Goal: Task Accomplishment & Management: Use online tool/utility

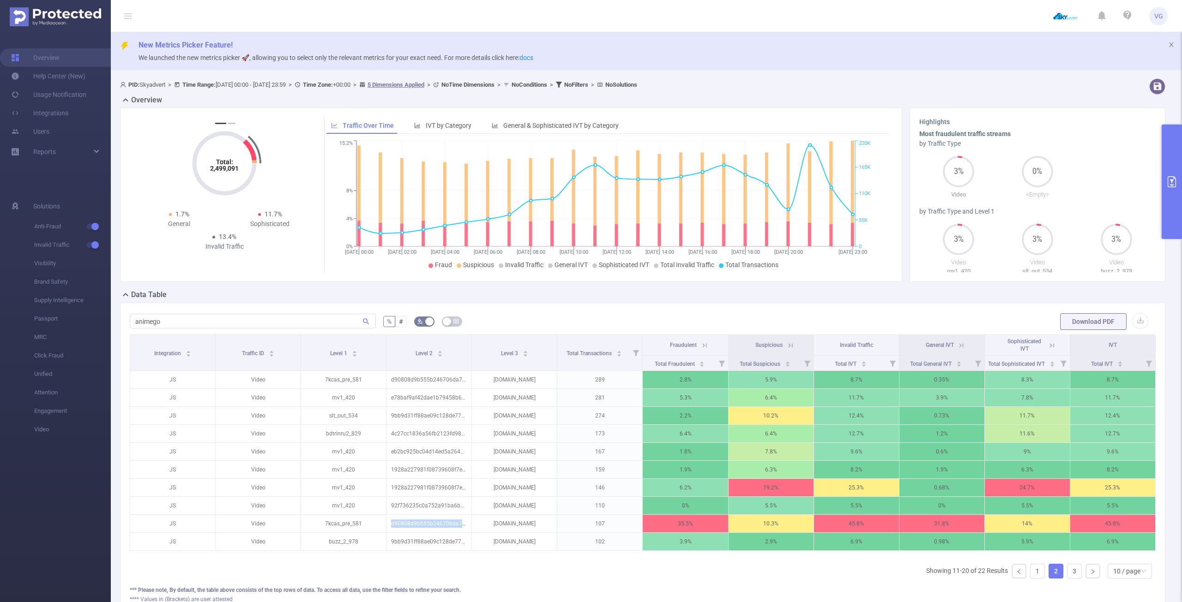
scroll to position [0, 2]
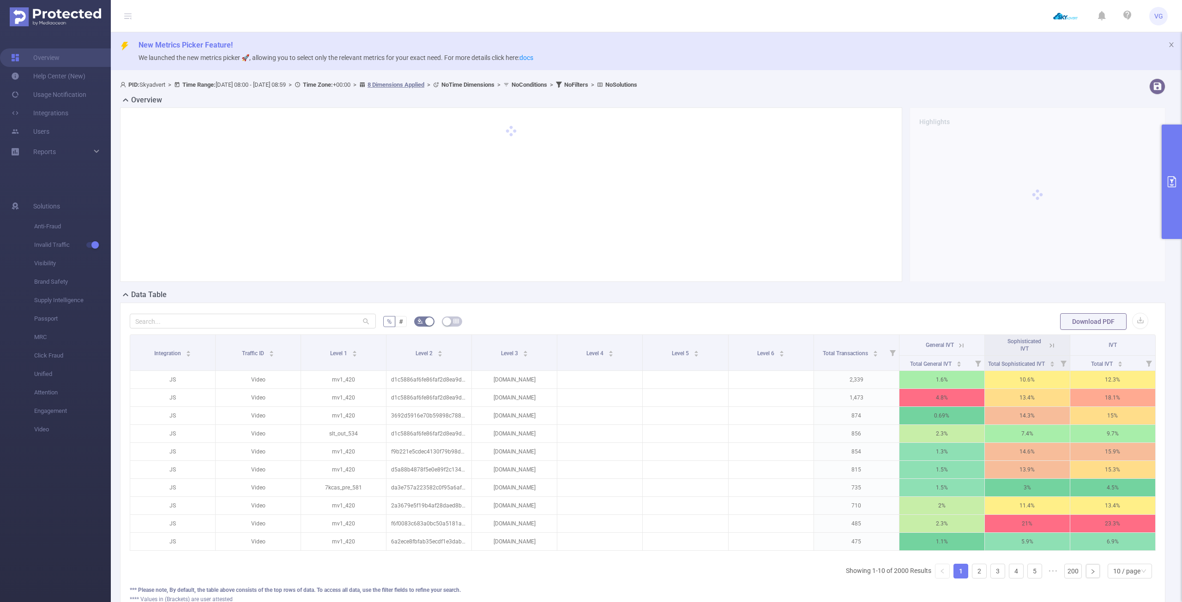
click at [1167, 184] on icon "primary" at bounding box center [1171, 181] width 11 height 11
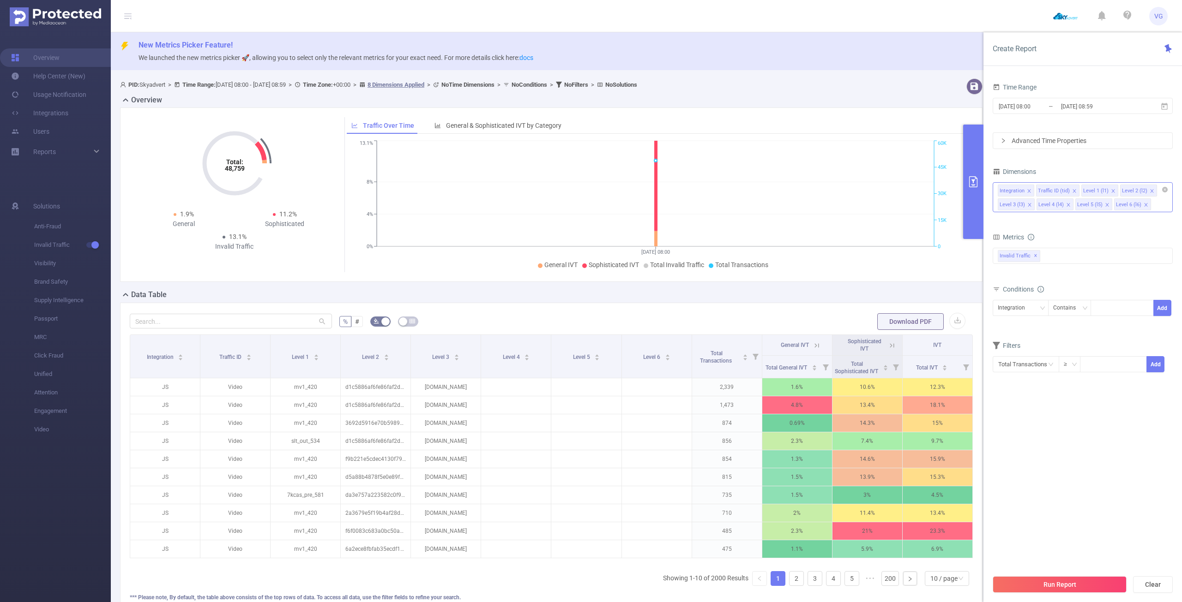
click at [1027, 190] on icon "icon: close" at bounding box center [1028, 191] width 5 height 5
click at [1027, 191] on div "Traffic ID (tid)" at bounding box center [1015, 191] width 32 height 12
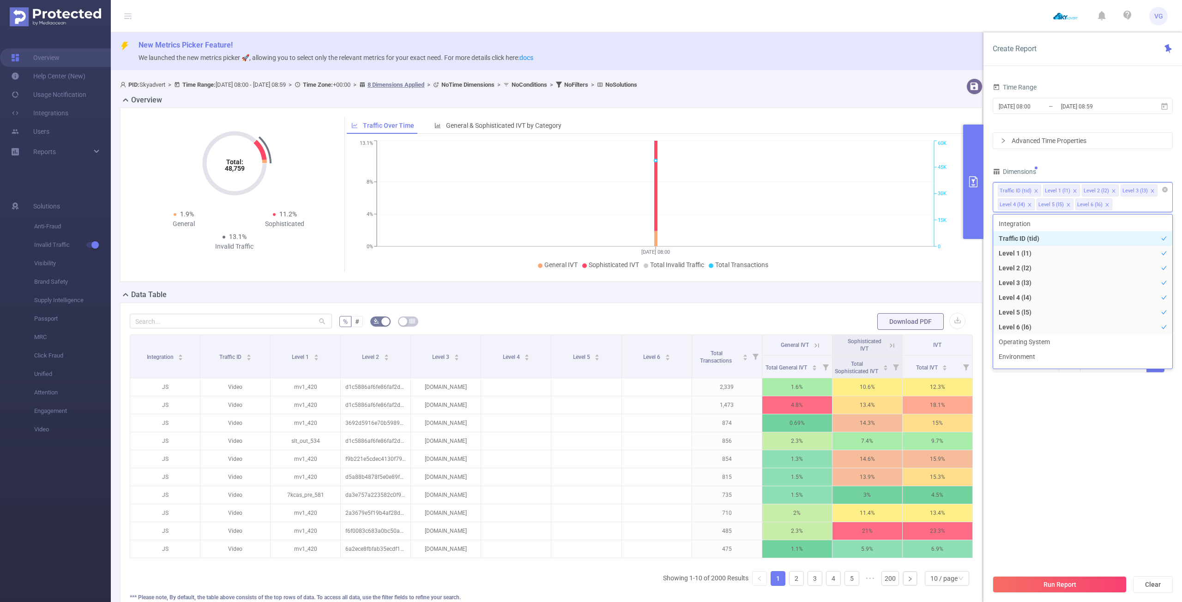
click at [1034, 192] on icon "icon: close" at bounding box center [1035, 190] width 3 height 3
click at [1065, 165] on div "Dimensions" at bounding box center [1082, 172] width 180 height 15
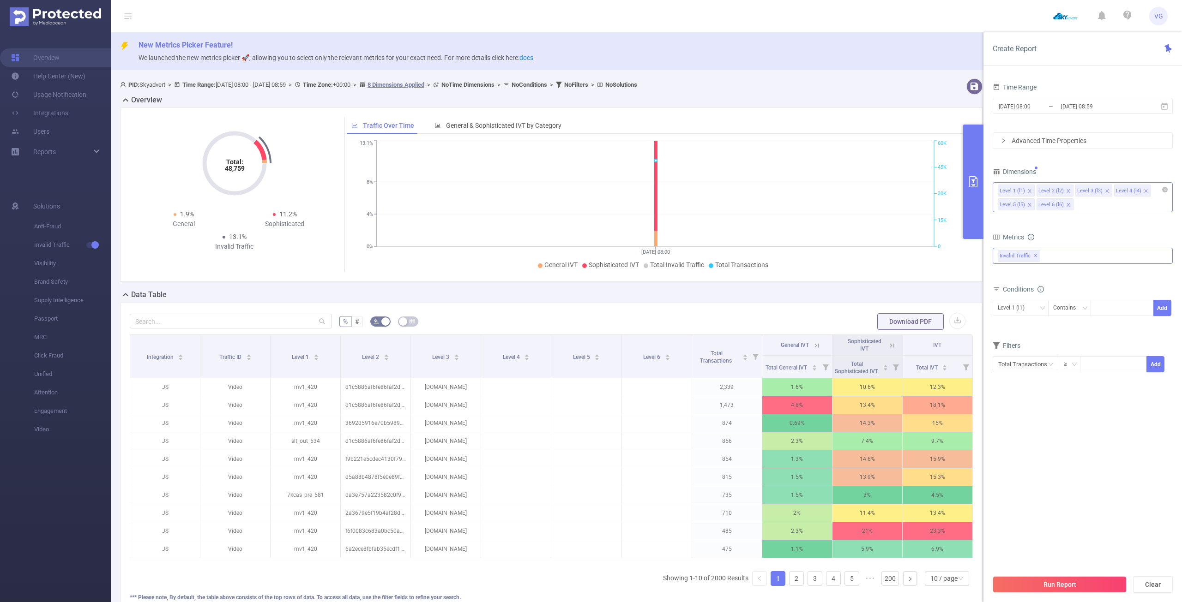
click at [1045, 257] on div "Invalid Traffic ✕" at bounding box center [1082, 256] width 180 height 16
click at [1048, 258] on span "Anti-Fraud" at bounding box center [1092, 260] width 158 height 12
click at [1074, 222] on form "Dimensions Level 1 (l1) Level 2 (l2) Level 3 (l3) Level 4 (l4) Level 5 (l5) Lev…" at bounding box center [1082, 274] width 180 height 219
click at [1143, 191] on icon "icon: close" at bounding box center [1145, 191] width 5 height 5
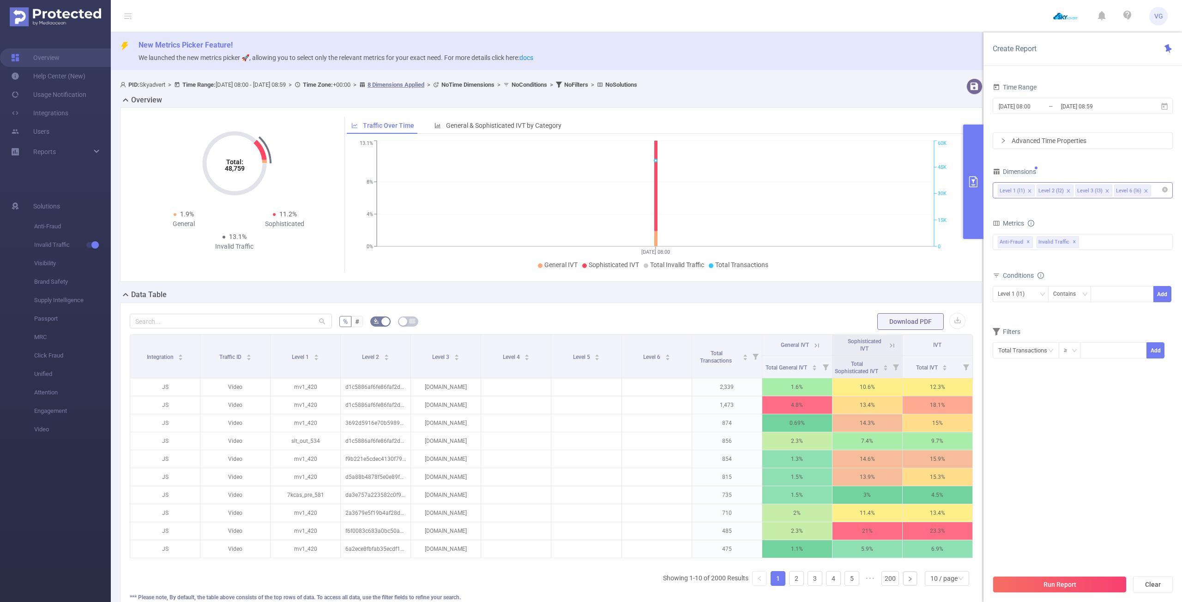
click at [1143, 191] on icon "icon: close" at bounding box center [1145, 191] width 5 height 5
click at [1066, 587] on button "Run Report" at bounding box center [1059, 584] width 134 height 17
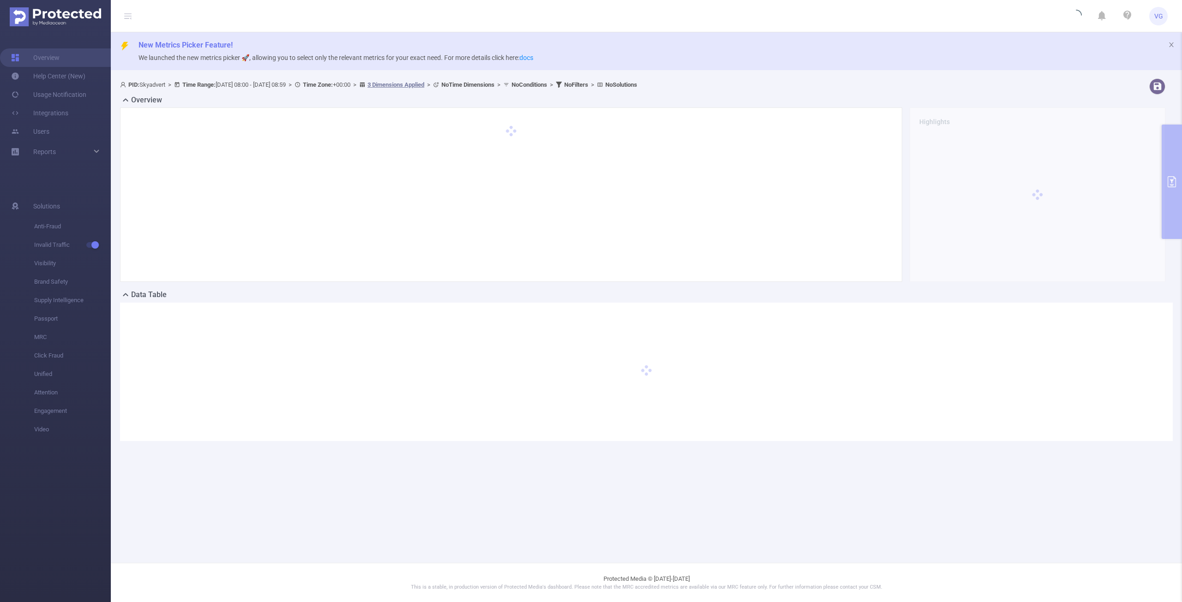
click at [1167, 184] on section "PID: Skyadvert > Time Range: [DATE] 08:00 - [DATE] 08:59 > Time Zone: +00:00 > …" at bounding box center [646, 267] width 1071 height 385
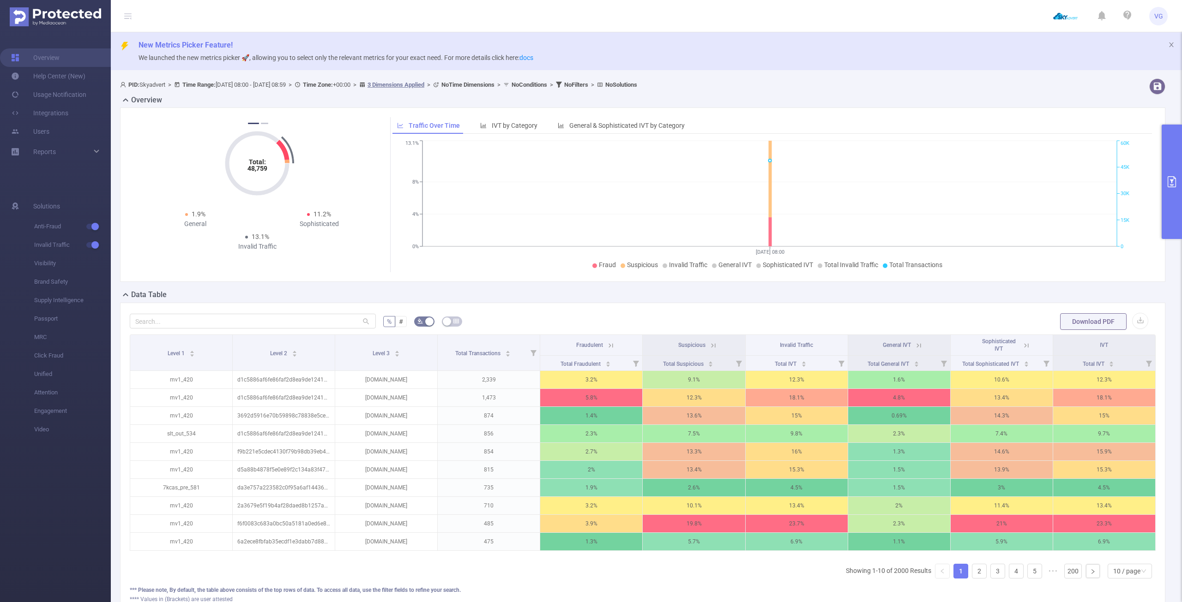
click at [1167, 184] on icon "primary" at bounding box center [1171, 181] width 8 height 11
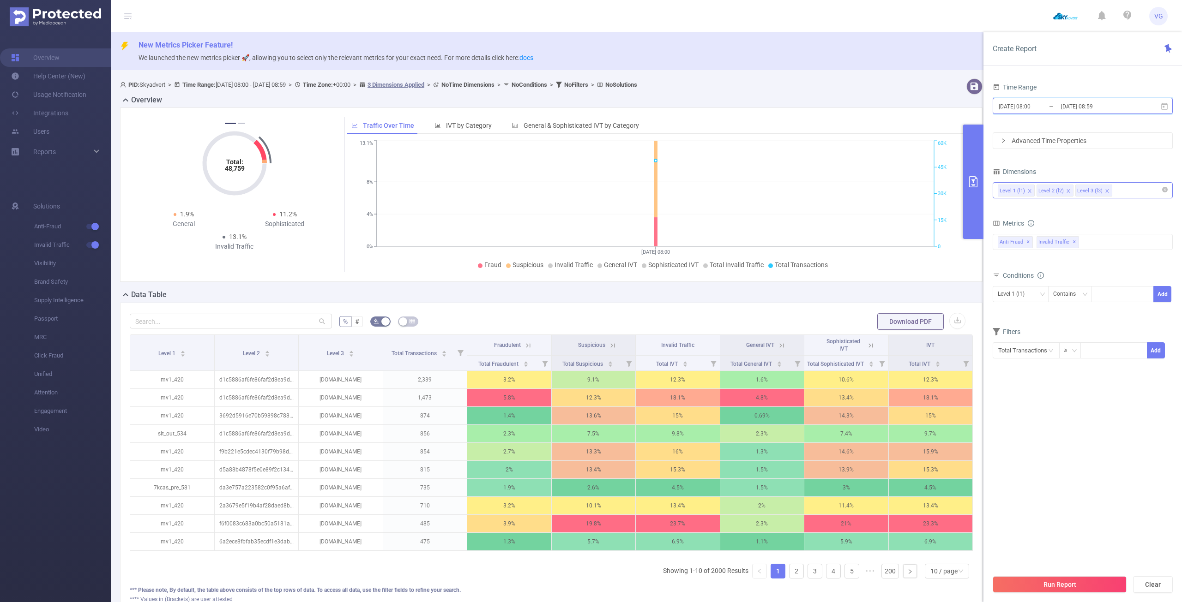
click at [1165, 110] on icon at bounding box center [1164, 106] width 8 height 8
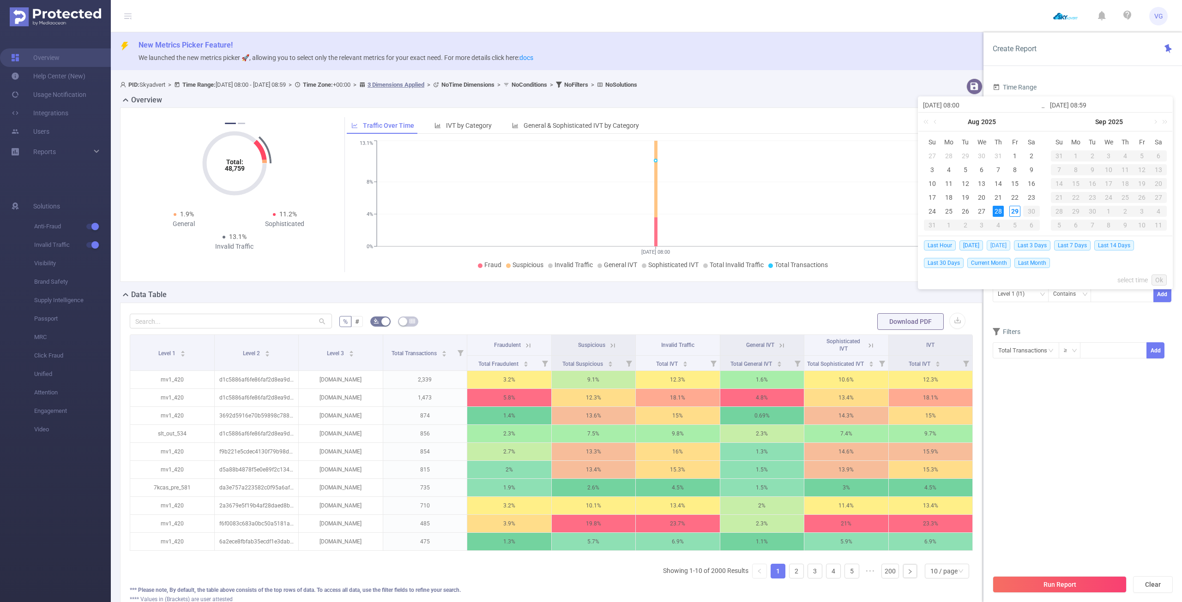
click at [1005, 243] on span "[DATE]" at bounding box center [998, 245] width 24 height 10
type input "[DATE] 00:00"
type input "[DATE] 23:59"
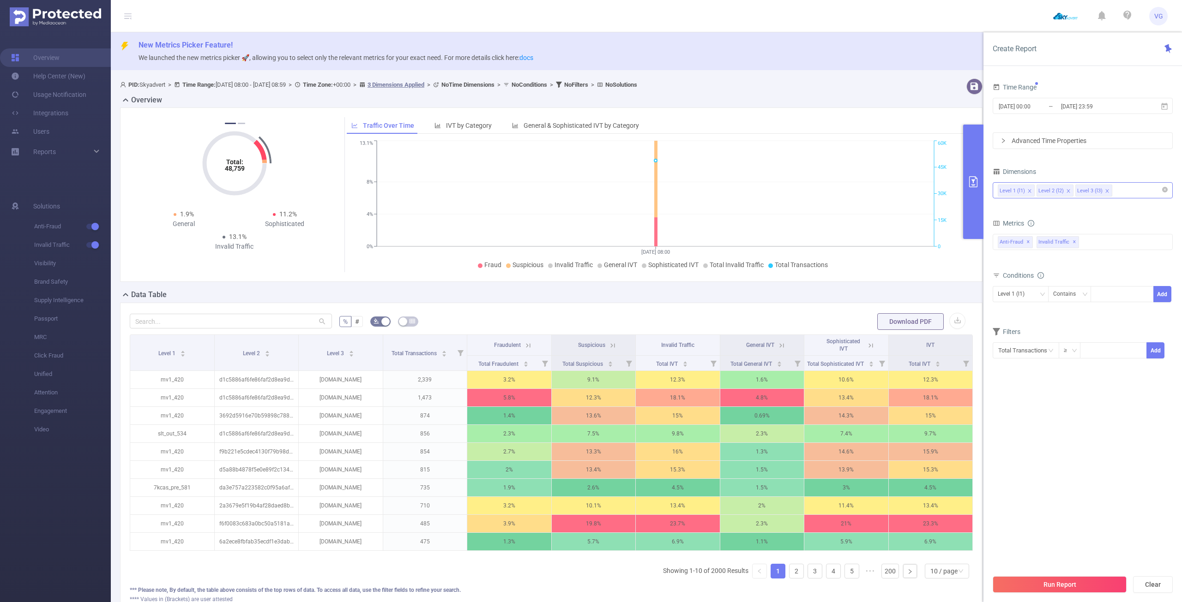
click at [1004, 243] on span "Anti-Fraud ✕" at bounding box center [1014, 242] width 35 height 12
click at [1065, 221] on div "Metrics" at bounding box center [1082, 224] width 180 height 15
click at [1066, 579] on button "Run Report" at bounding box center [1059, 584] width 134 height 17
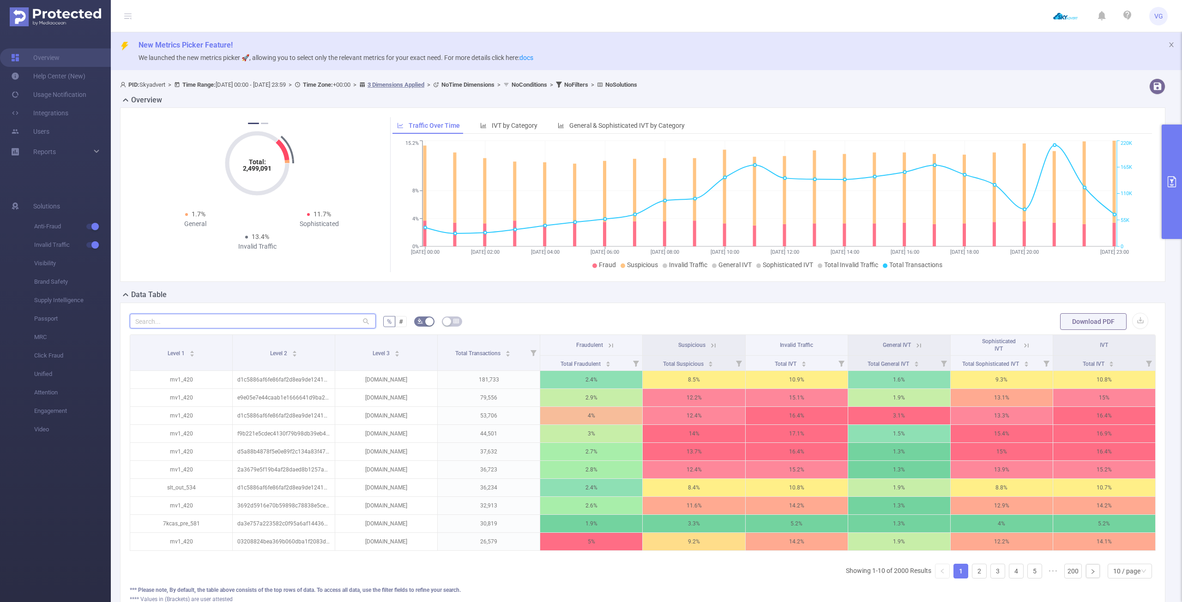
click at [279, 320] on input "text" at bounding box center [253, 321] width 246 height 15
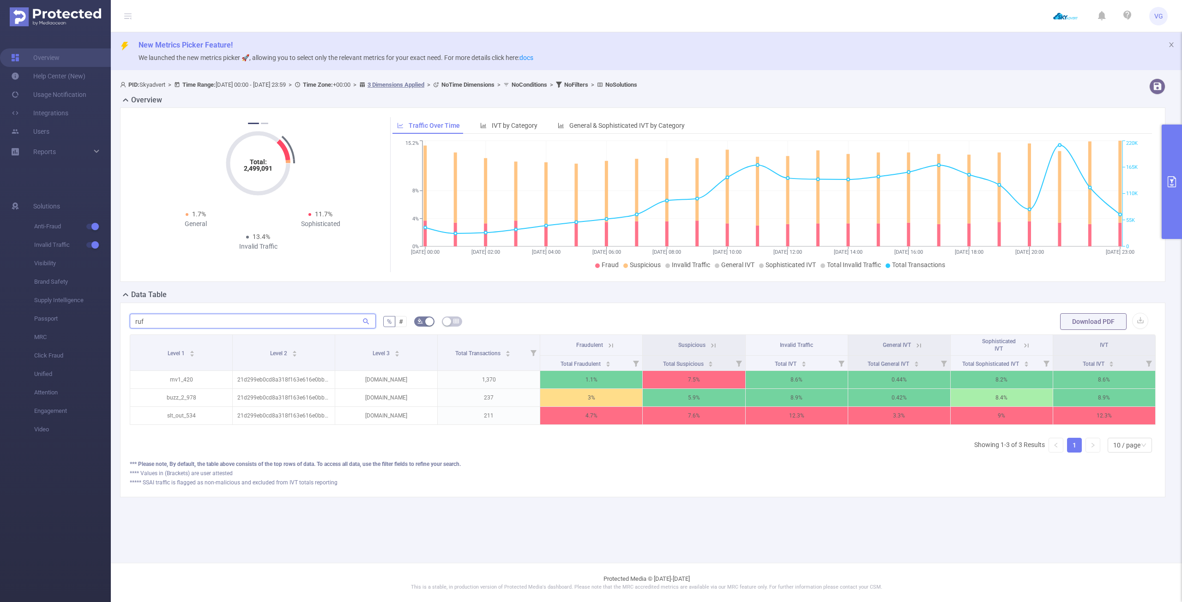
scroll to position [0, 2]
type input "ruf"
click at [1170, 197] on button "primary" at bounding box center [1171, 182] width 20 height 114
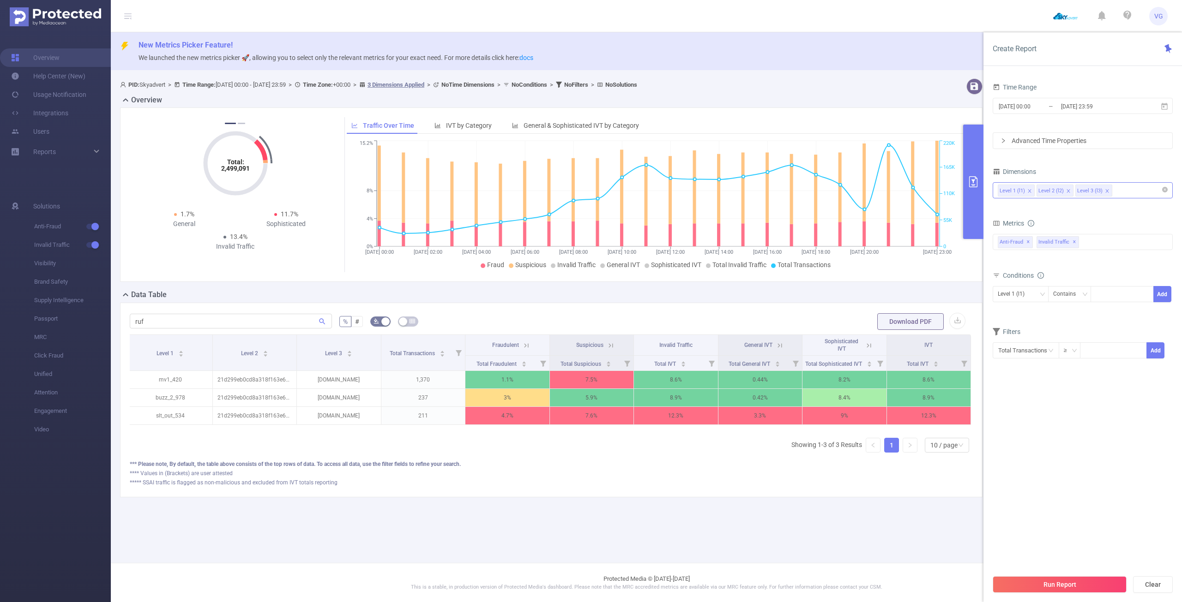
click at [1066, 191] on icon "icon: close" at bounding box center [1067, 190] width 3 height 3
click at [1027, 189] on icon "icon: close" at bounding box center [1029, 191] width 5 height 5
click at [1091, 582] on button "Run Report" at bounding box center [1059, 584] width 134 height 17
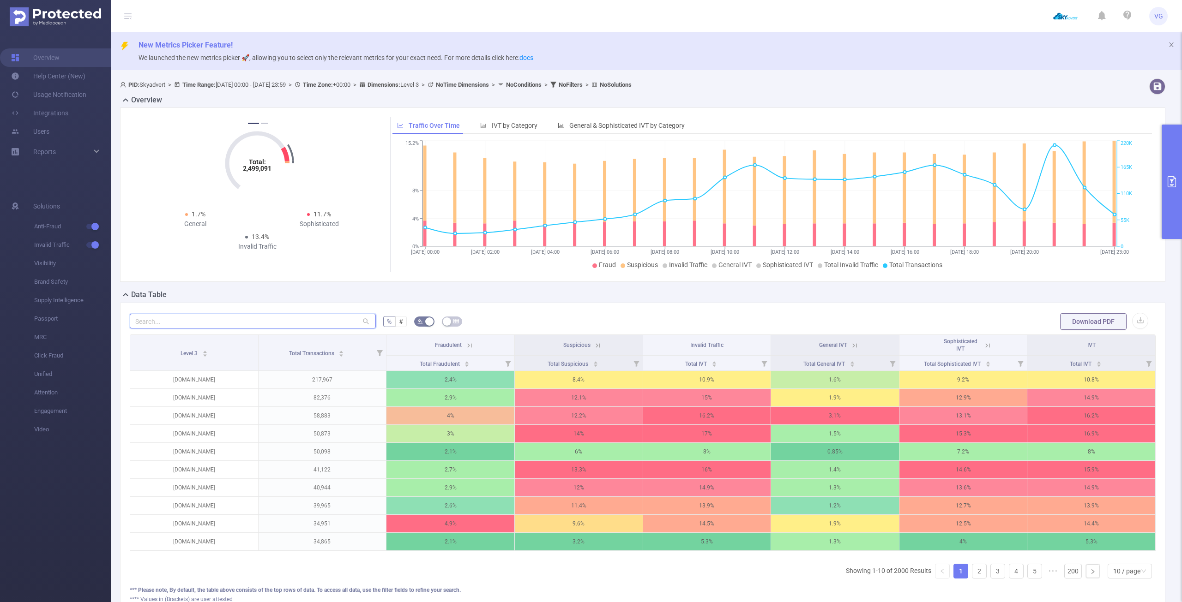
click at [297, 316] on input "text" at bounding box center [253, 321] width 246 height 15
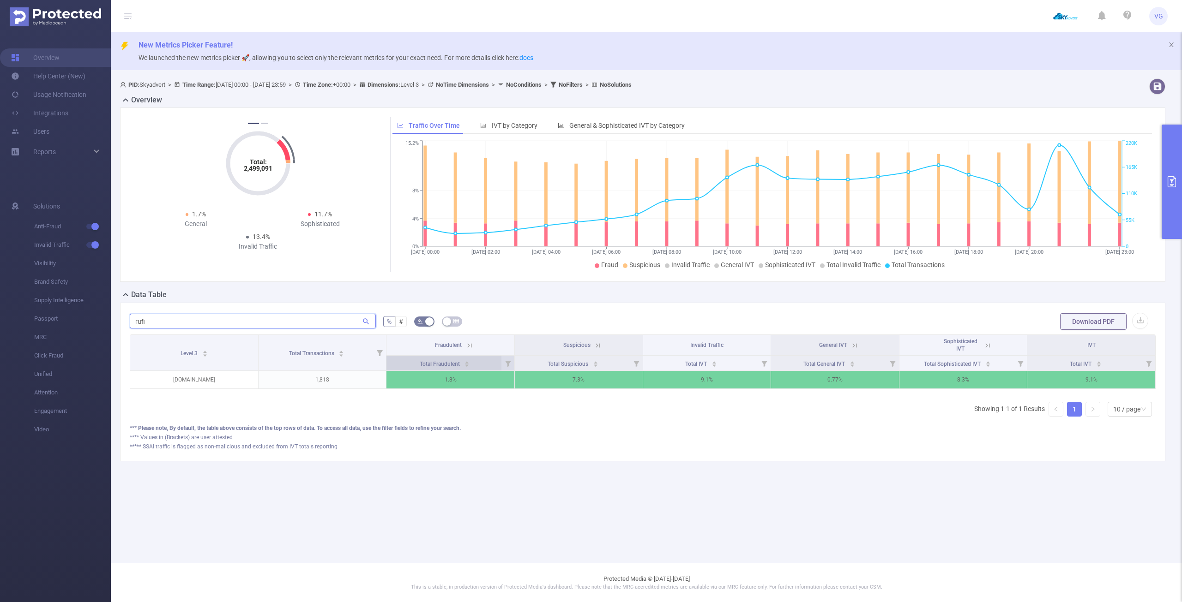
type input "rufi"
click at [467, 366] on icon "icon: caret-down" at bounding box center [467, 366] width 4 height 2
click at [471, 347] on icon at bounding box center [470, 345] width 4 height 4
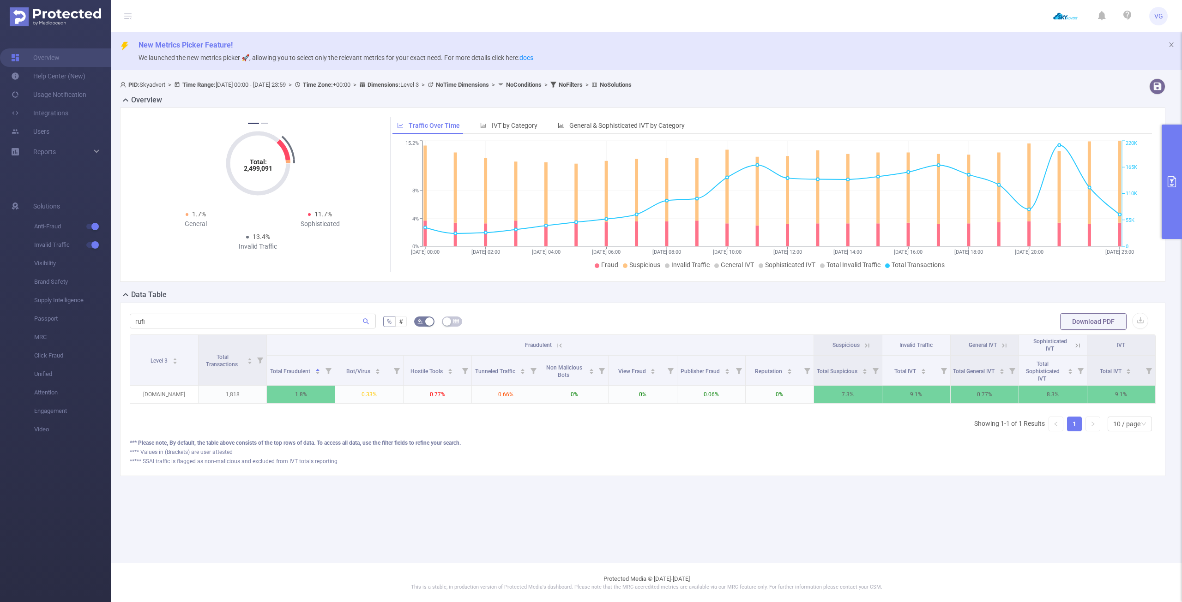
click at [560, 345] on icon at bounding box center [559, 346] width 8 height 8
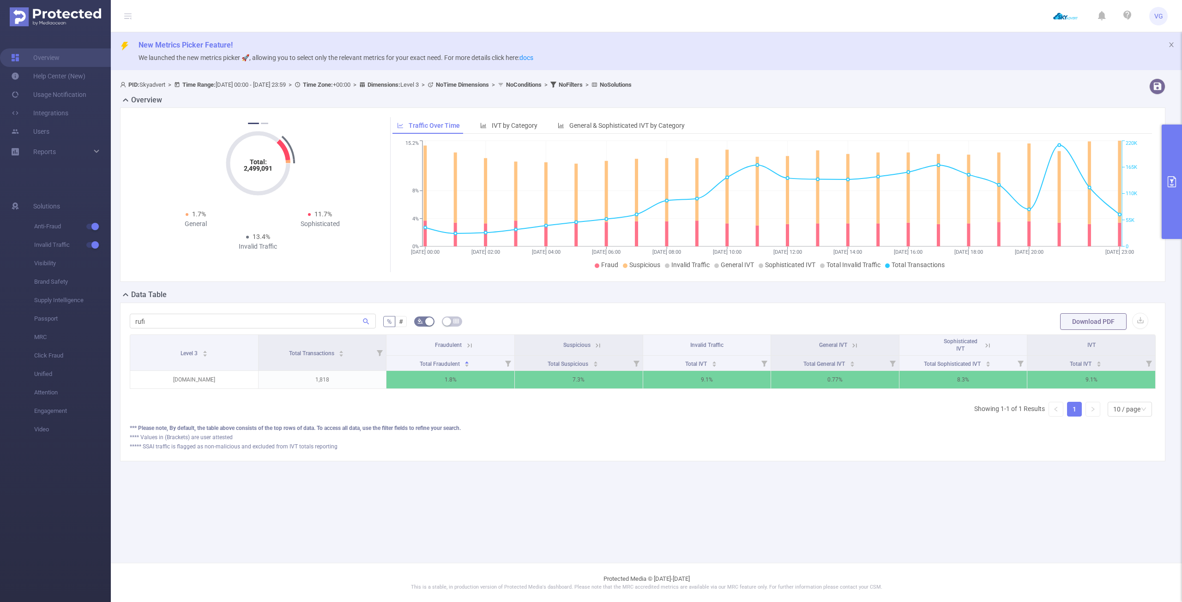
click at [595, 347] on icon at bounding box center [598, 346] width 8 height 8
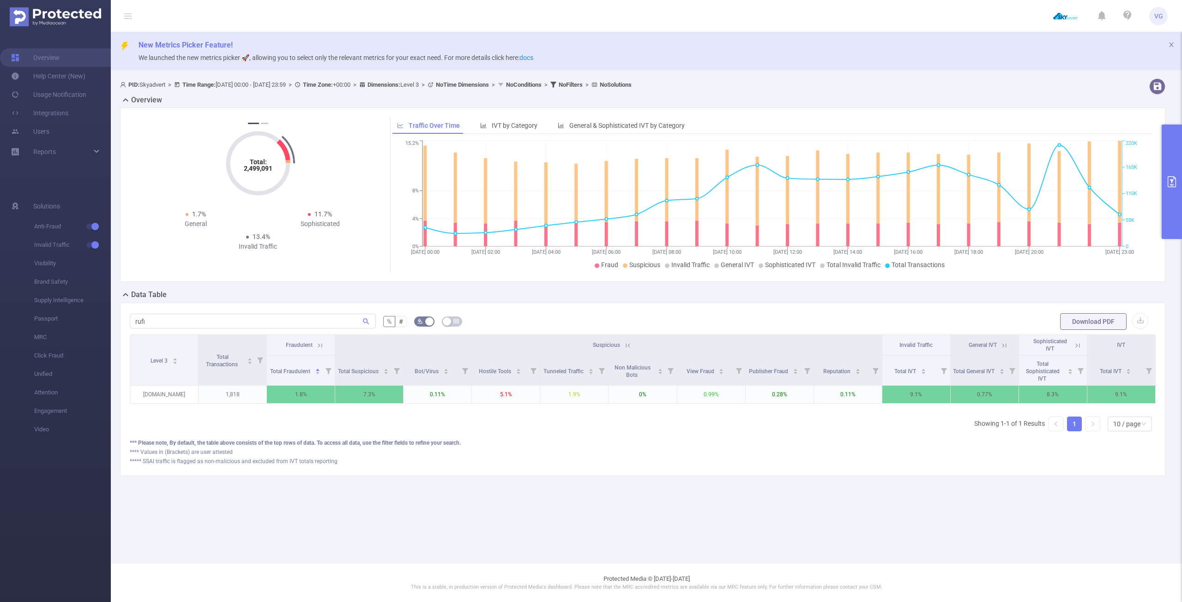
scroll to position [0, 2]
click at [627, 346] on icon at bounding box center [626, 345] width 4 height 4
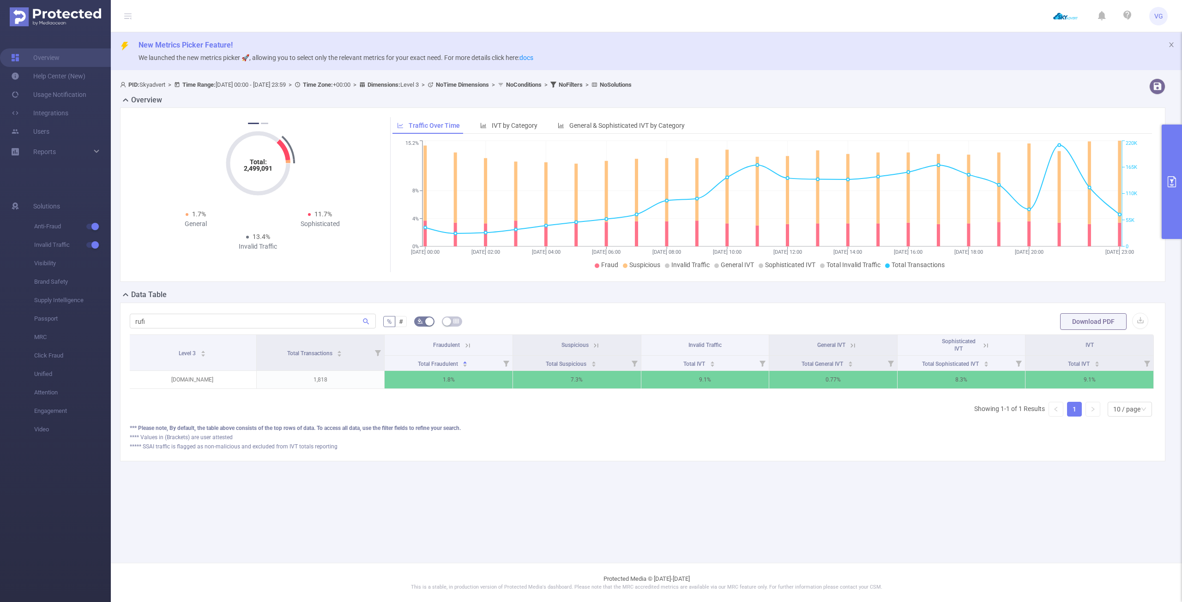
click at [853, 346] on icon at bounding box center [852, 346] width 8 height 8
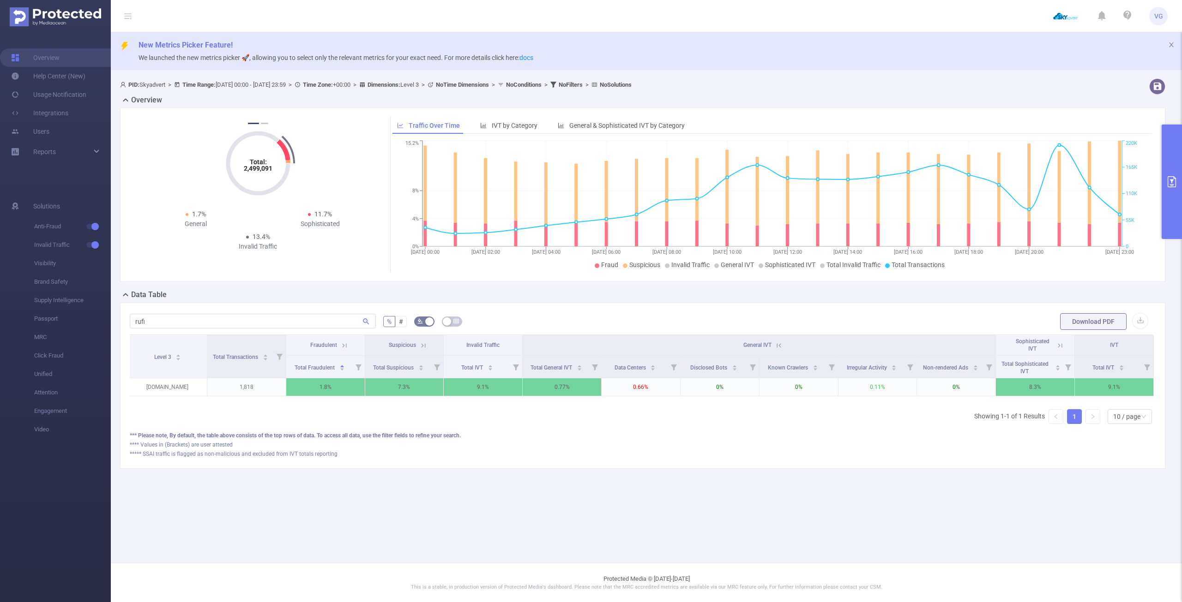
click at [778, 347] on icon at bounding box center [778, 346] width 8 height 8
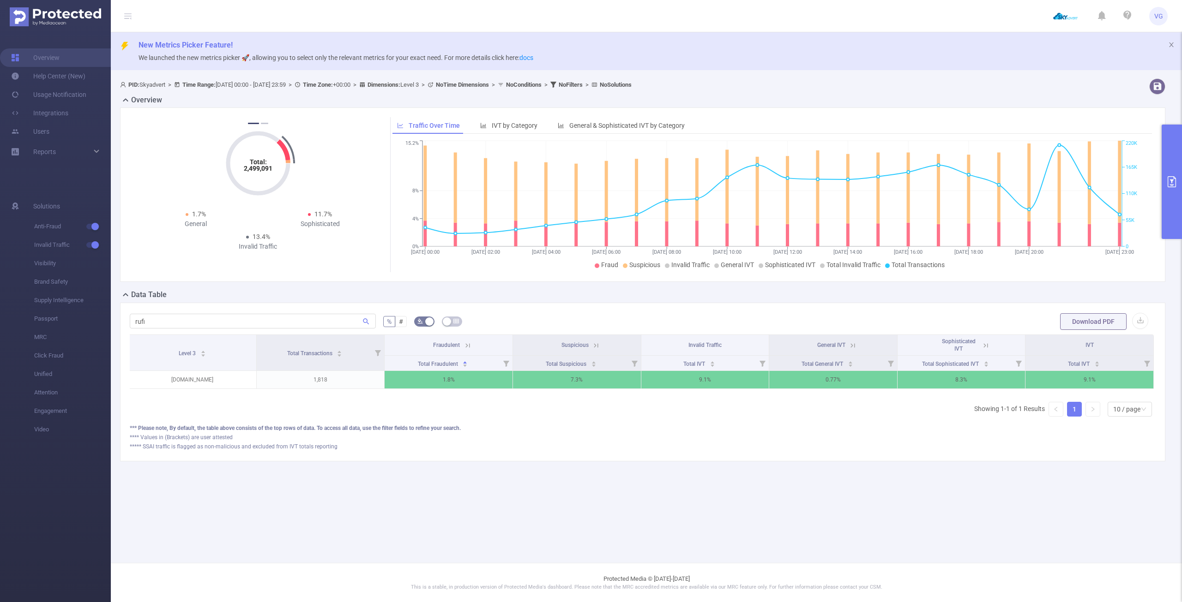
click at [981, 346] on icon at bounding box center [985, 346] width 8 height 8
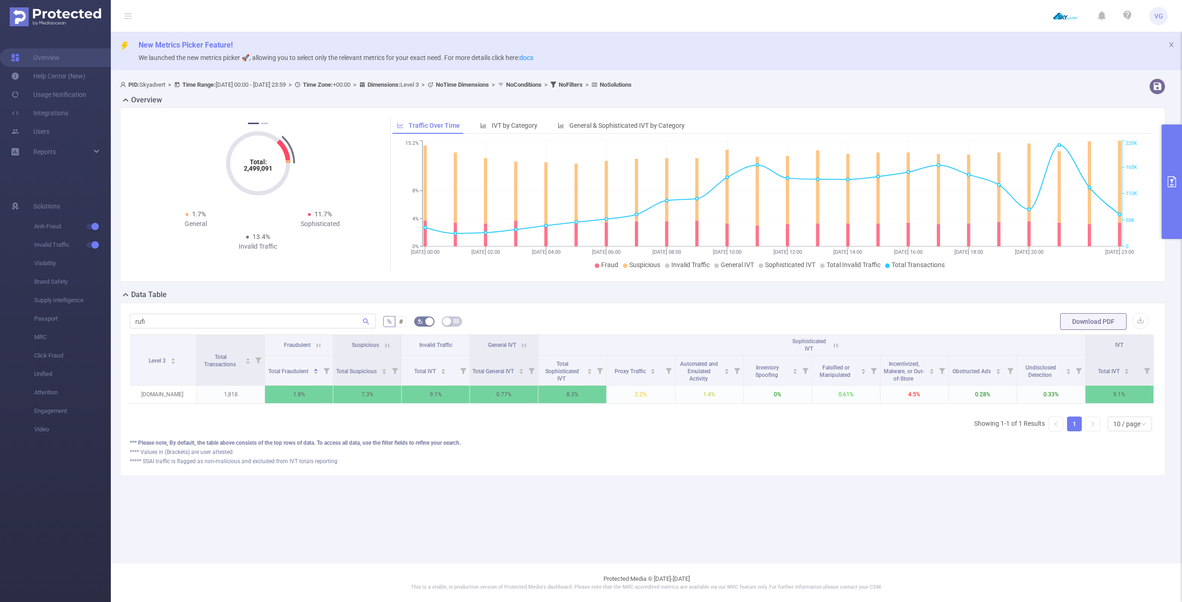
drag, startPoint x: 876, startPoint y: 416, endPoint x: 928, endPoint y: 409, distance: 51.6
click at [927, 409] on div "Level 3 Total Transactions Fraudulent Suspicious Invalid Traffic General IVT So…" at bounding box center [643, 372] width 1026 height 75
click at [838, 343] on icon at bounding box center [836, 346] width 8 height 8
